Goal: Find contact information: Find contact information

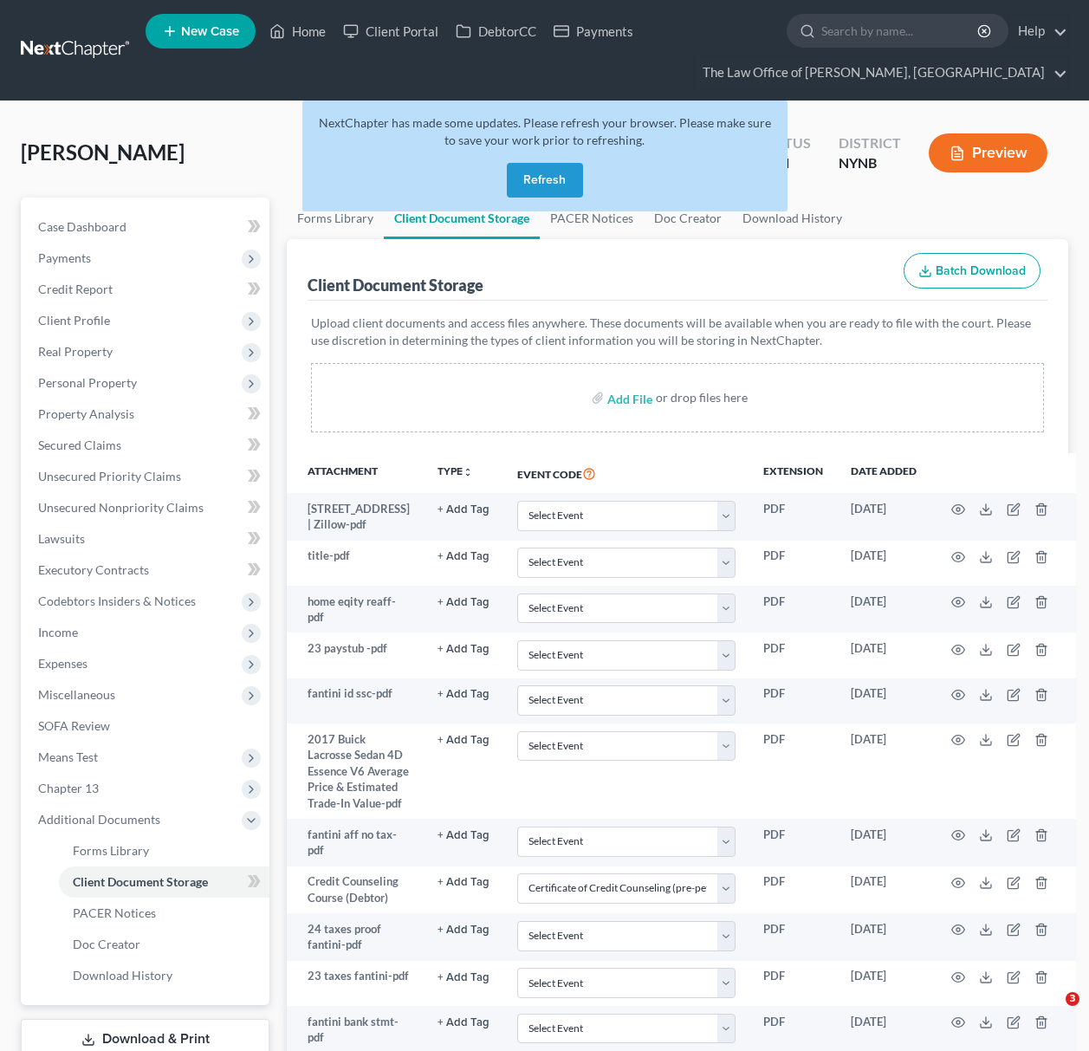
select select "1"
click at [314, 18] on link "Home" at bounding box center [298, 31] width 74 height 31
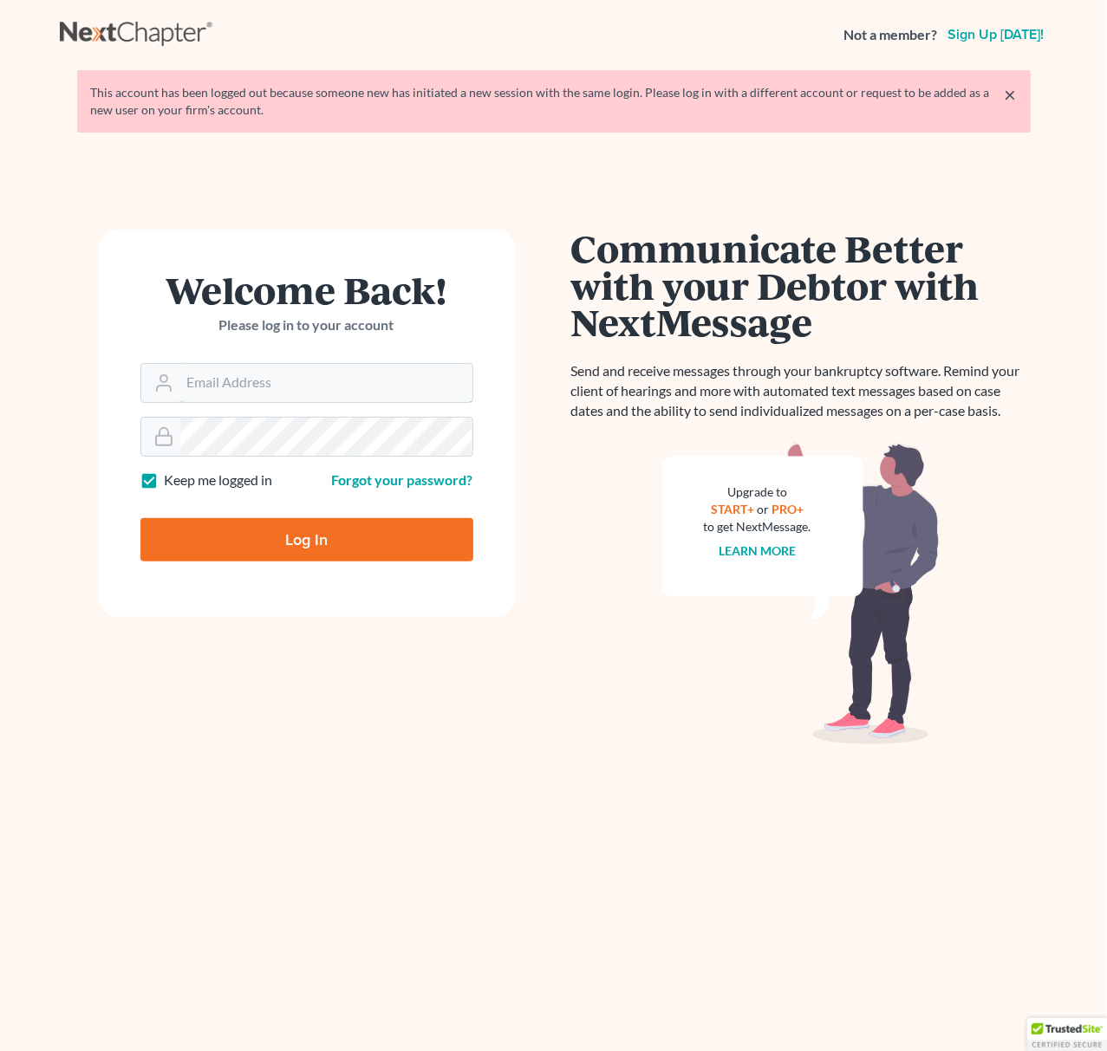
type input "[EMAIL_ADDRESS][DOMAIN_NAME]"
click at [298, 544] on input "Log In" at bounding box center [306, 539] width 333 height 43
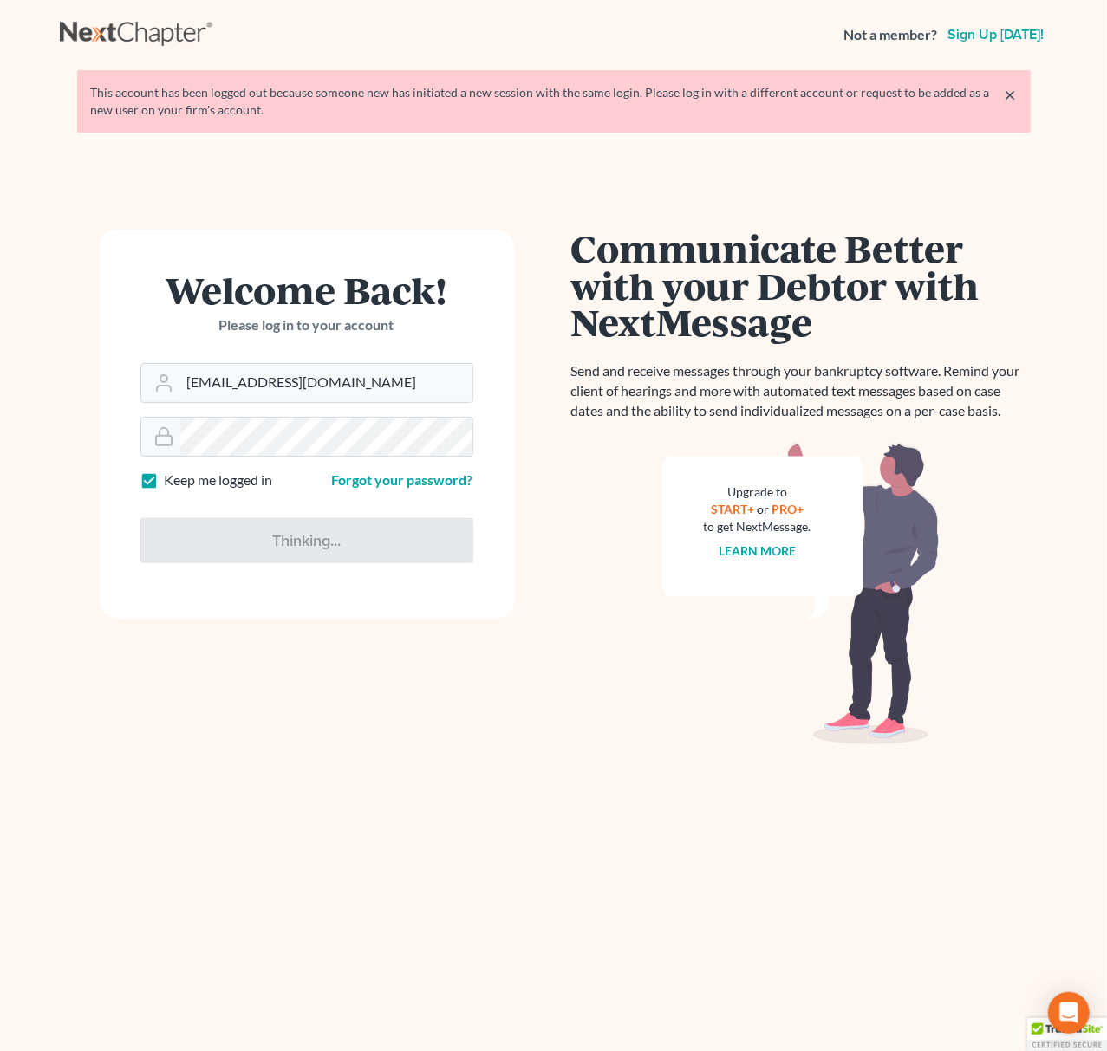
type input "Thinking..."
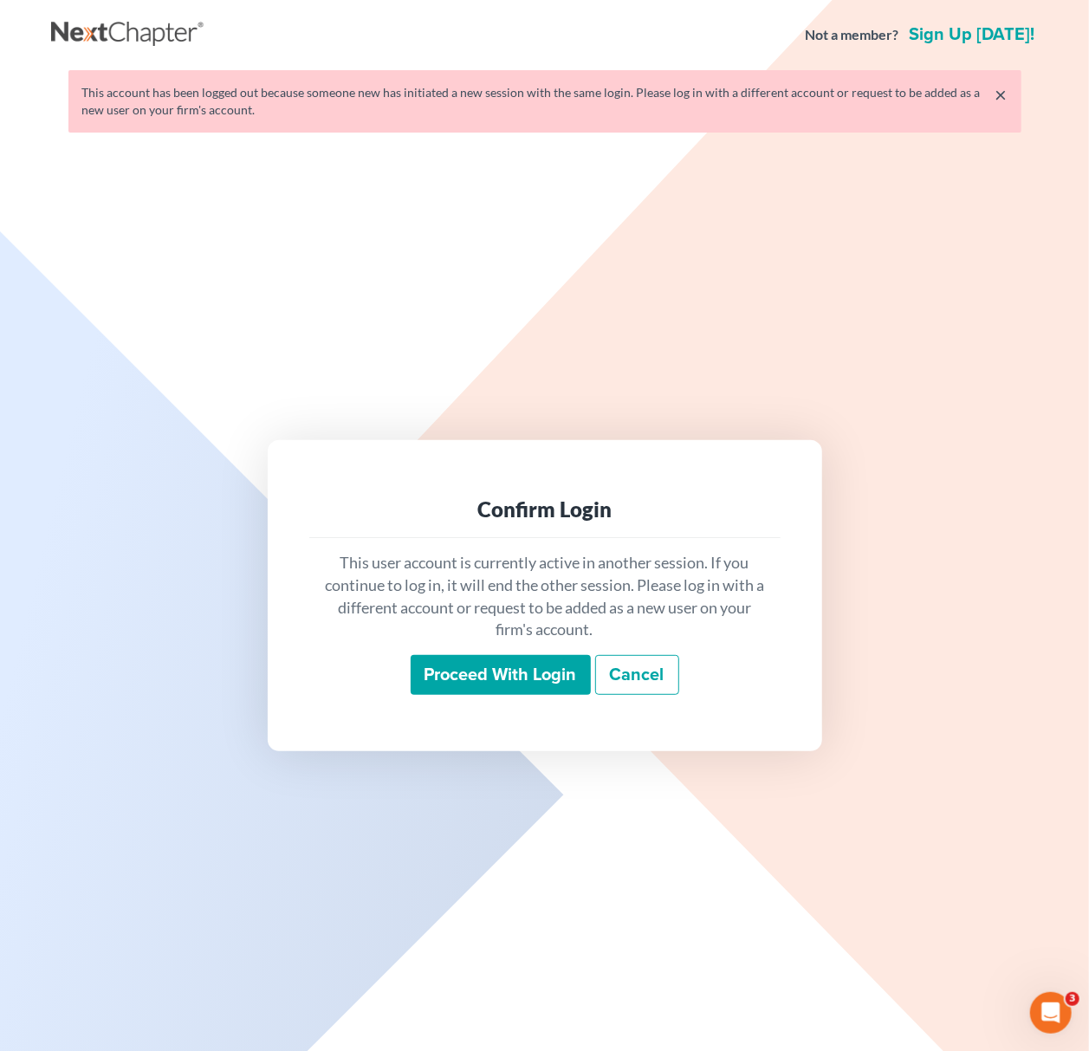
click at [482, 678] on input "Proceed with login" at bounding box center [501, 675] width 180 height 40
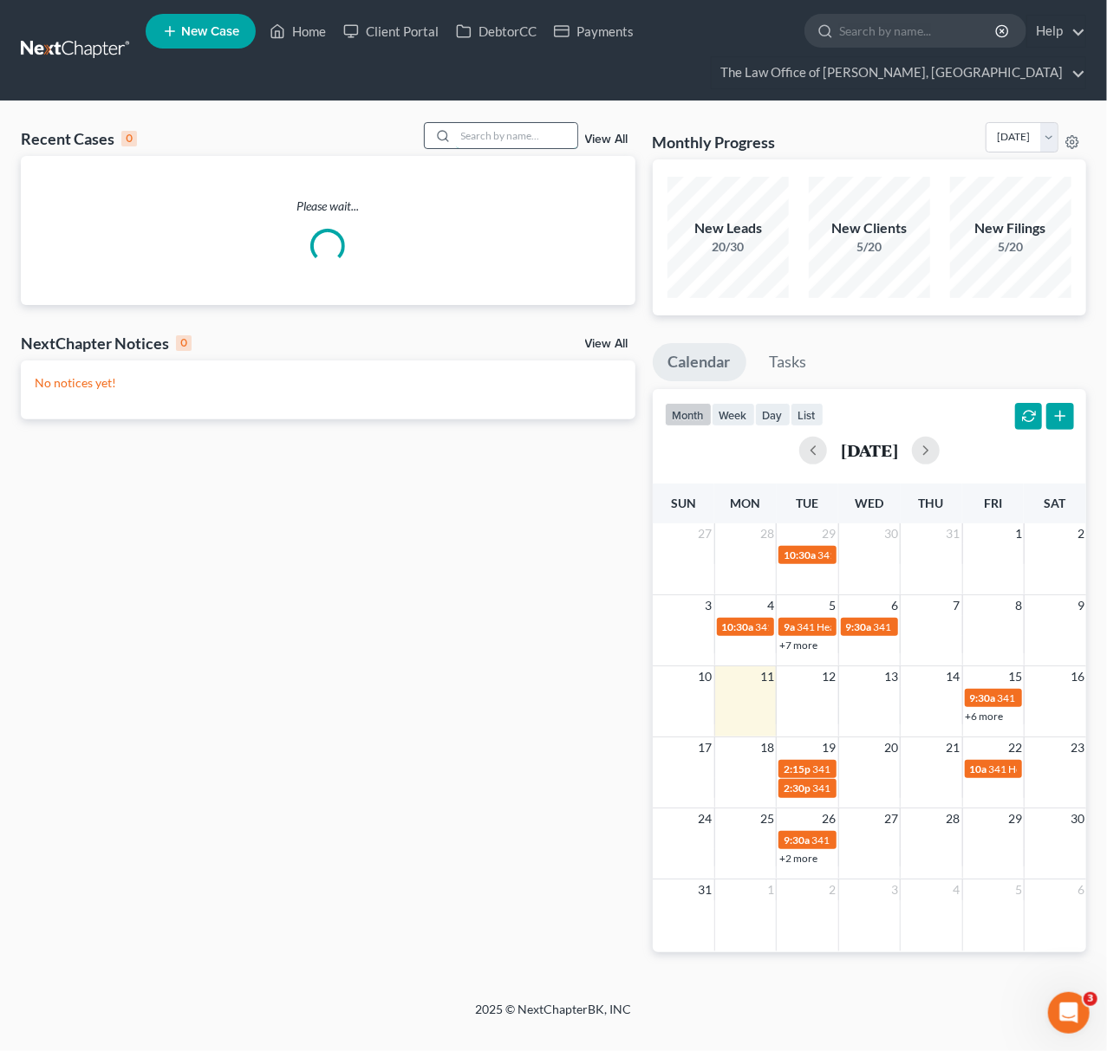
click at [468, 148] on input "search" at bounding box center [516, 135] width 121 height 25
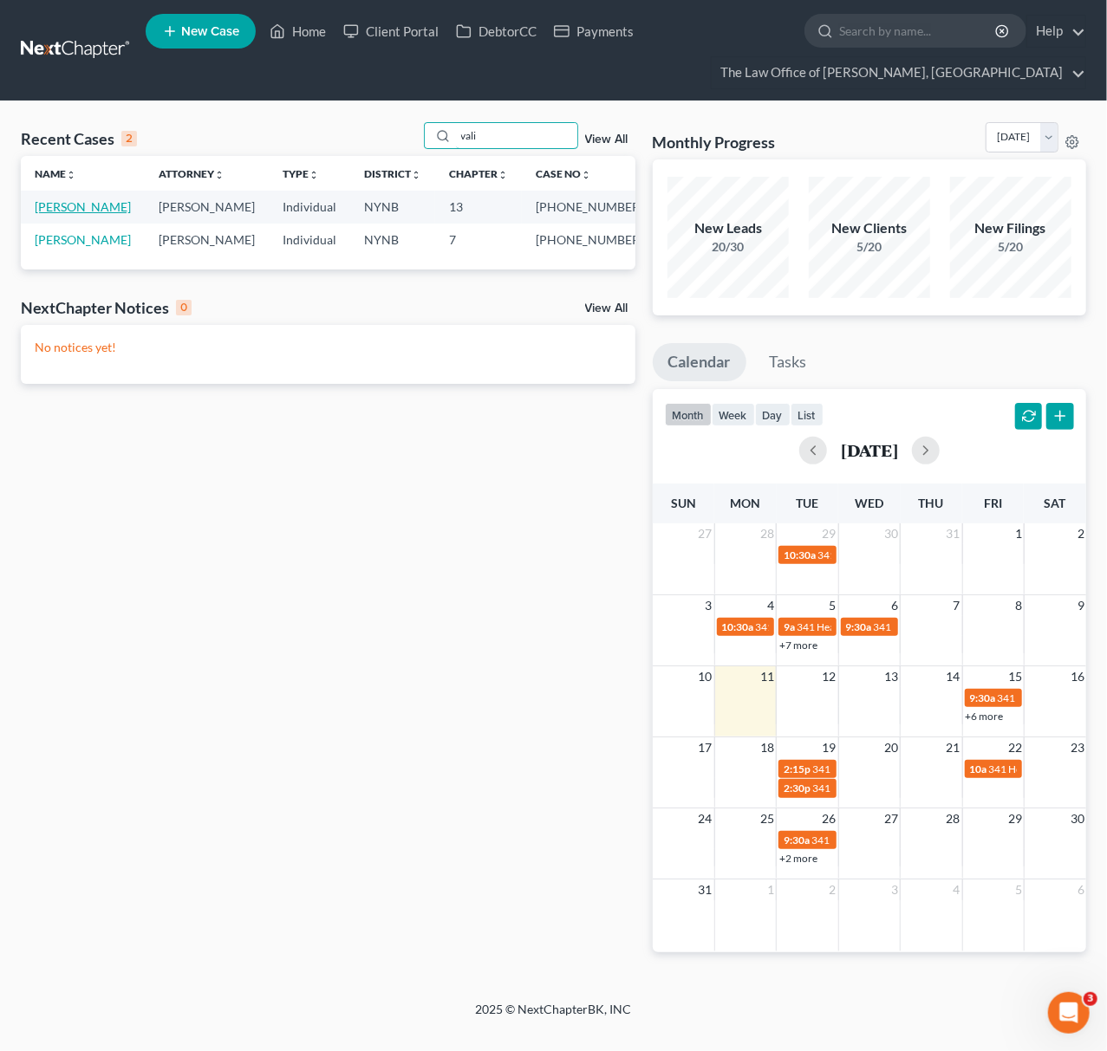
type input "vali"
click at [74, 213] on link "Valigorsky, Jaimie" at bounding box center [83, 206] width 96 height 15
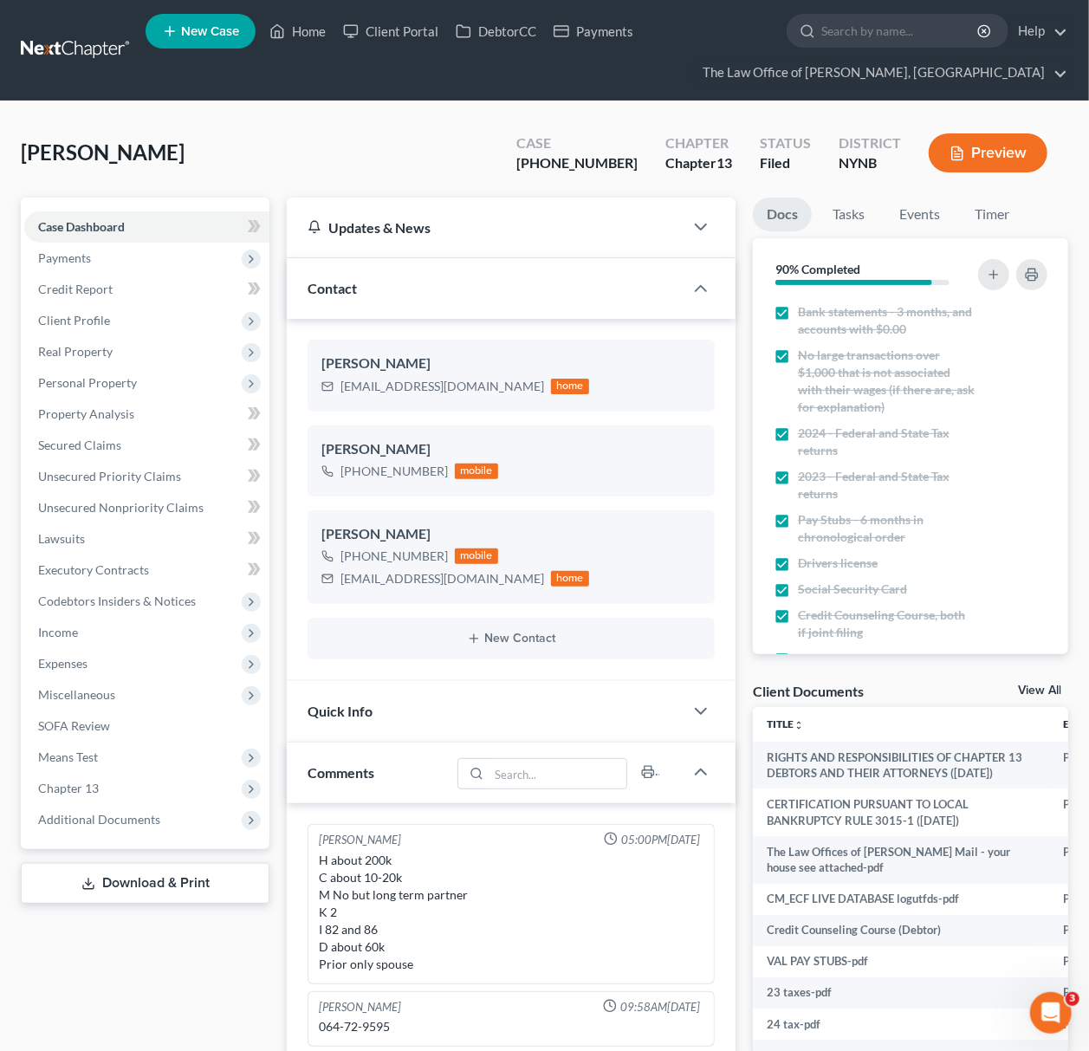
scroll to position [63, 0]
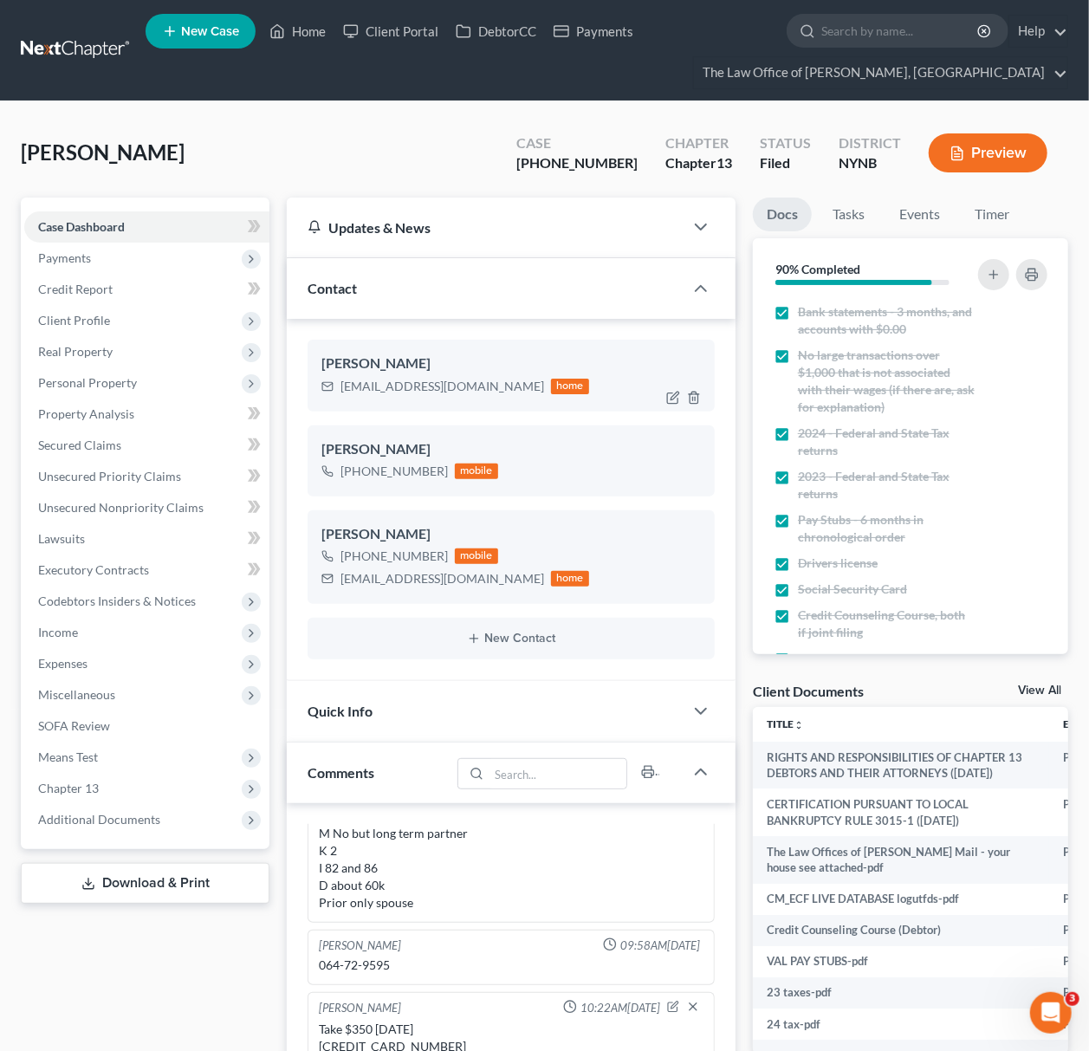
click at [399, 386] on div "Jval93086@gmail.com" at bounding box center [443, 386] width 204 height 17
copy div "Jval93086@gmail.com"
